Goal: Task Accomplishment & Management: Use online tool/utility

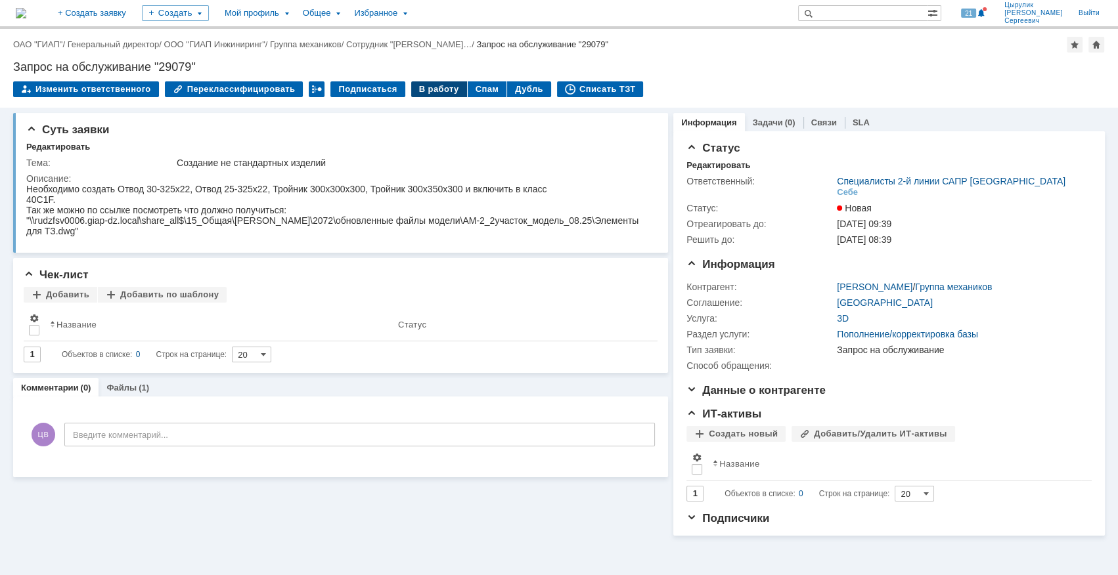
click at [422, 90] on div "В работу" at bounding box center [439, 89] width 56 height 16
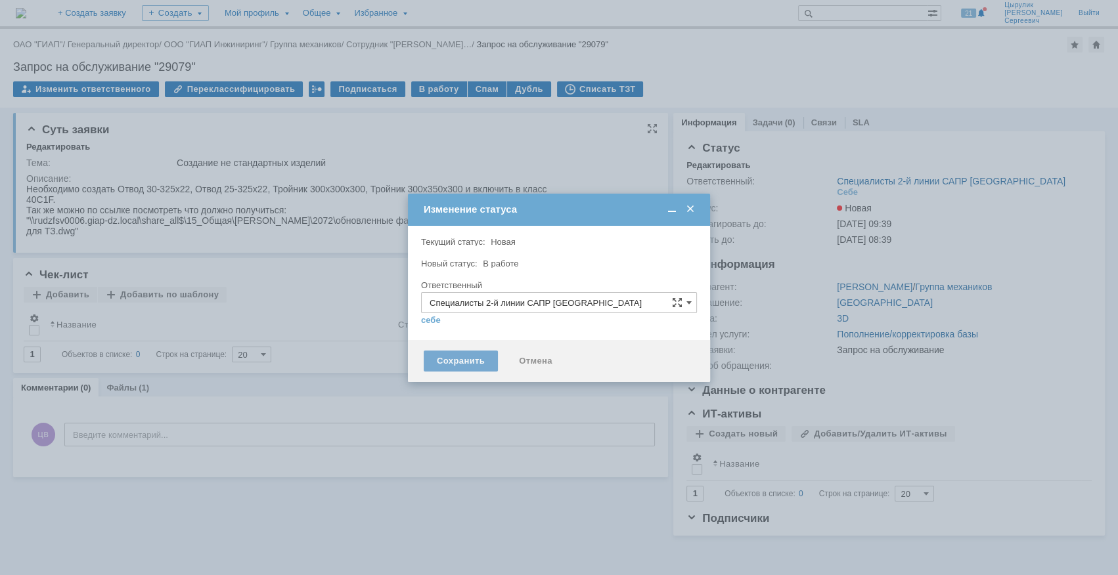
type input "[PERSON_NAME]"
click at [447, 359] on div "Сохранить" at bounding box center [461, 361] width 74 height 21
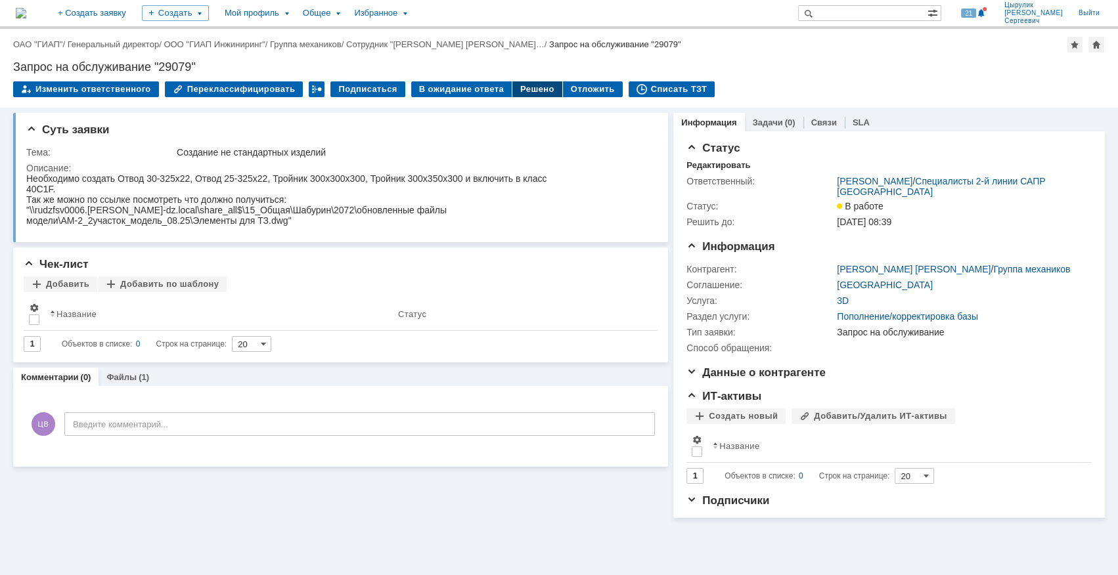
click at [521, 90] on div "Решено" at bounding box center [537, 89] width 50 height 16
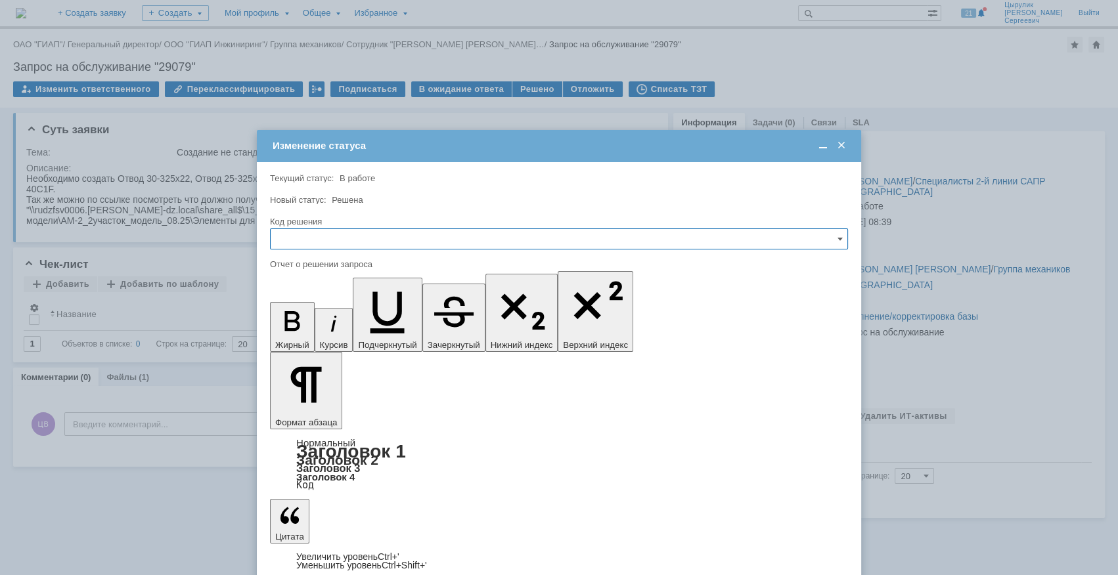
drag, startPoint x: 468, startPoint y: 235, endPoint x: 466, endPoint y: 247, distance: 12.1
click at [468, 235] on input "text" at bounding box center [559, 239] width 578 height 21
click at [389, 324] on span "Решено" at bounding box center [558, 327] width 561 height 11
type input "Решено"
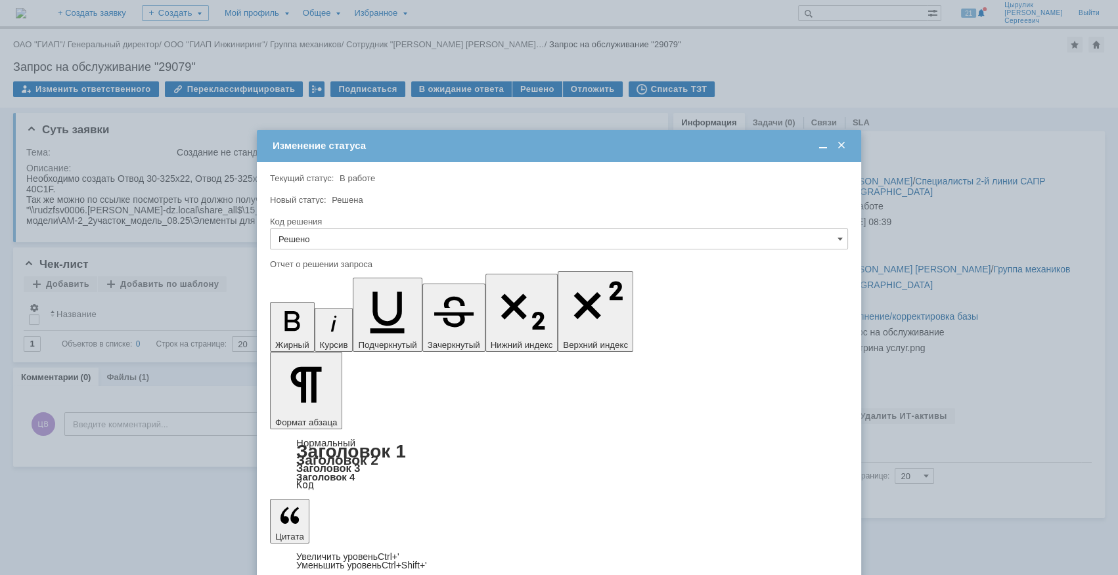
scroll to position [20, 4]
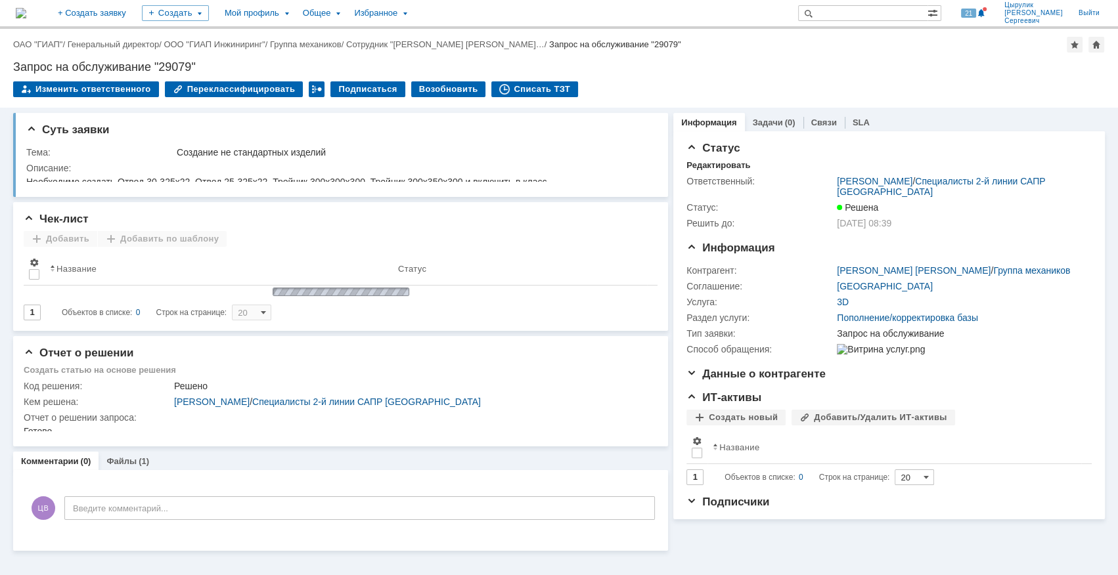
scroll to position [0, 0]
